Goal: Information Seeking & Learning: Learn about a topic

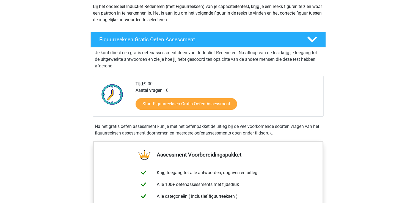
scroll to position [66, 0]
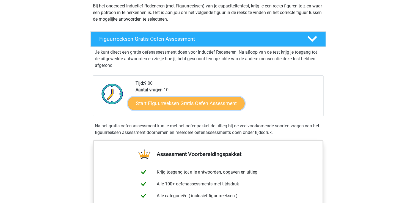
click at [150, 103] on link "Start Figuurreeksen Gratis Oefen Assessment" at bounding box center [186, 102] width 116 height 13
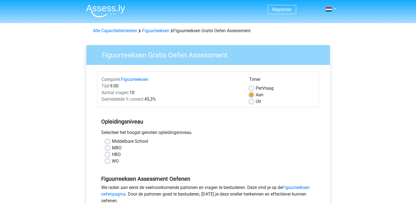
click at [150, 103] on div "Categorie: Figuurreeksen Tijd: 9:00 Aantal vragen: 10 Gemiddelde % correct: 45,…" at bounding box center [171, 90] width 148 height 29
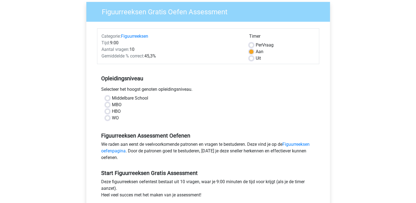
scroll to position [44, 0]
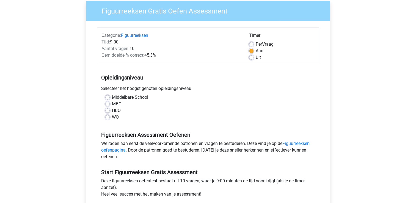
click at [114, 96] on label "Middelbare School" at bounding box center [130, 97] width 36 height 7
click at [110, 96] on input "Middelbare School" at bounding box center [107, 96] width 4 height 5
radio input "true"
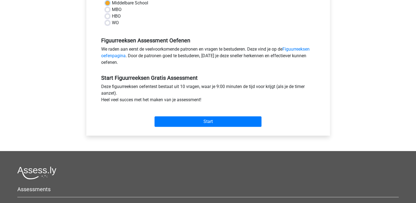
scroll to position [142, 0]
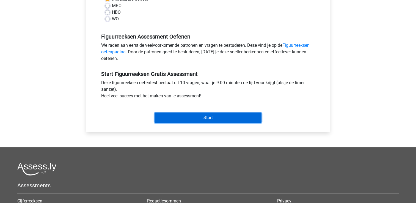
click at [237, 115] on input "Start" at bounding box center [207, 117] width 107 height 10
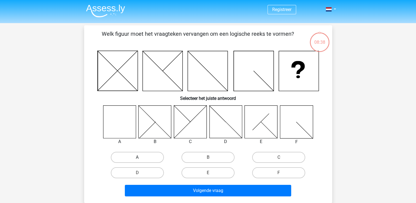
click at [143, 159] on label "A" at bounding box center [137, 157] width 53 height 11
click at [141, 159] on input "A" at bounding box center [139, 159] width 4 height 4
radio input "true"
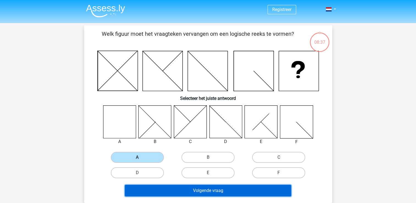
click at [193, 192] on button "Volgende vraag" at bounding box center [208, 191] width 166 height 12
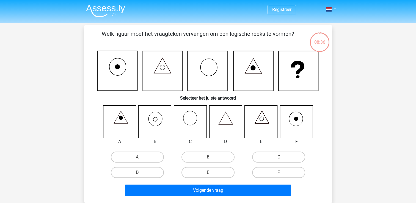
scroll to position [25, 0]
